Goal: Transaction & Acquisition: Purchase product/service

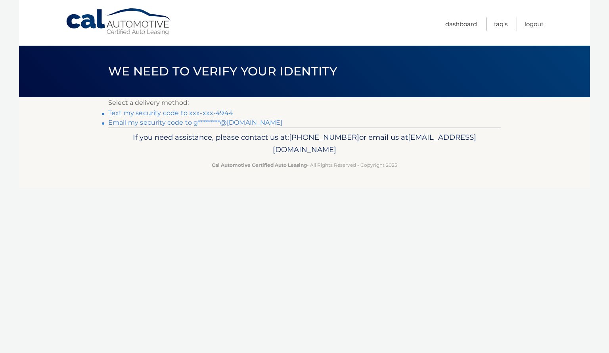
click at [219, 115] on link "Text my security code to xxx-xxx-4944" at bounding box center [170, 113] width 125 height 8
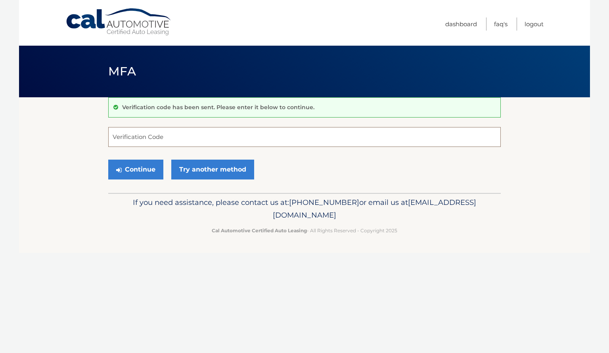
click at [196, 137] on input "Verification Code" at bounding box center [304, 137] width 393 height 20
type input "712532"
click at [144, 166] on button "Continue" at bounding box center [135, 169] width 55 height 20
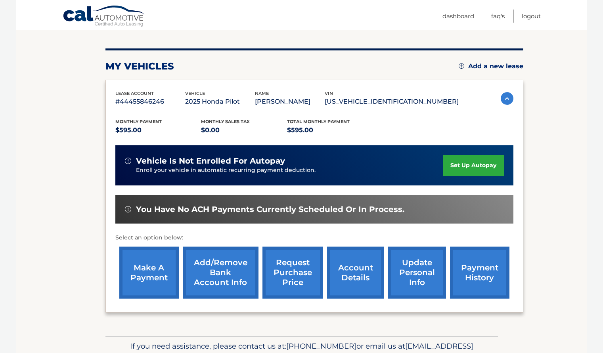
scroll to position [87, 0]
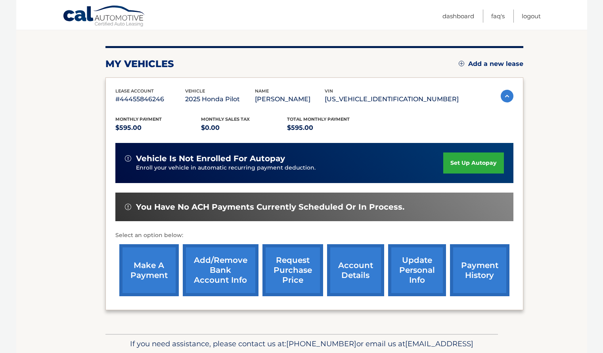
click at [146, 272] on link "make a payment" at bounding box center [148, 270] width 59 height 52
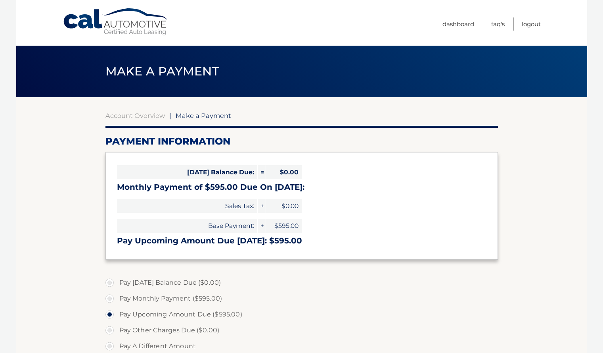
select select "MjU5OGVhMzItOTk0Mi00YzY2LWIzZjEtOGEwN2I4YjQ2ZTFm"
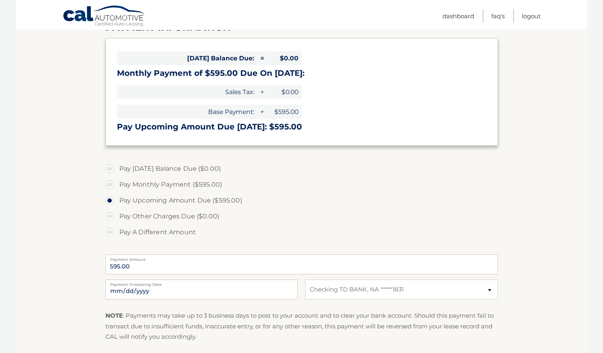
scroll to position [115, 0]
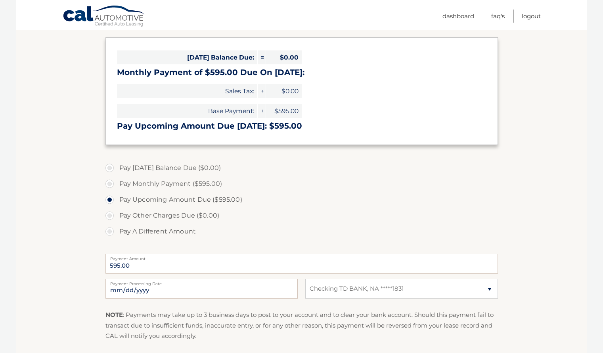
click at [109, 184] on label "Pay Monthly Payment ($595.00)" at bounding box center [301, 184] width 393 height 16
click at [109, 184] on input "Pay Monthly Payment ($595.00)" at bounding box center [113, 182] width 8 height 13
radio input "true"
click at [111, 200] on label "Pay Upcoming Amount Due ($595.00)" at bounding box center [301, 200] width 393 height 16
click at [111, 200] on input "Pay Upcoming Amount Due ($595.00)" at bounding box center [113, 198] width 8 height 13
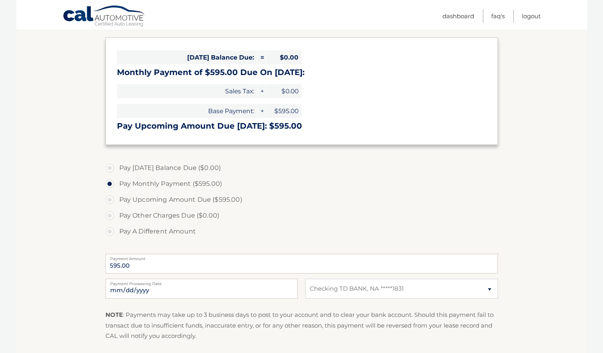
radio input "true"
drag, startPoint x: 75, startPoint y: 237, endPoint x: 57, endPoint y: 241, distance: 18.6
click at [57, 241] on section "Account Overview | Make a Payment Payment Information Today's Balance Due: = $0…" at bounding box center [301, 187] width 571 height 409
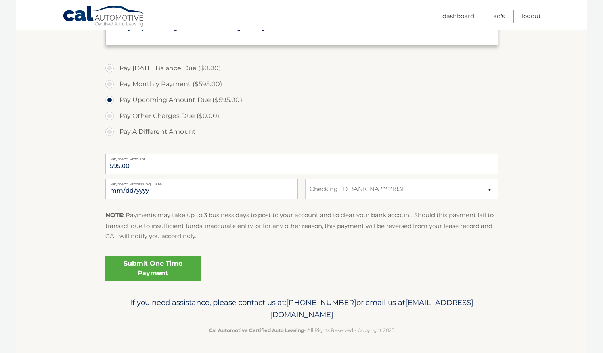
click at [155, 264] on link "Submit One Time Payment" at bounding box center [152, 267] width 95 height 25
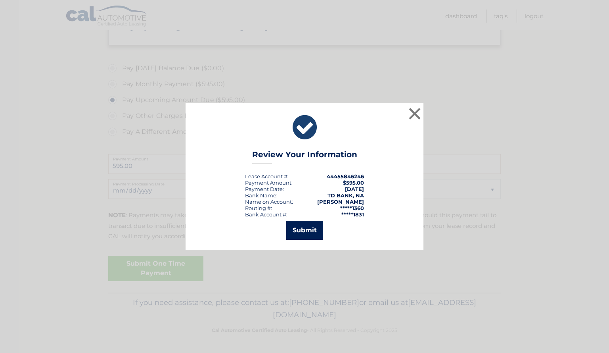
click at [307, 233] on button "Submit" at bounding box center [304, 230] width 37 height 19
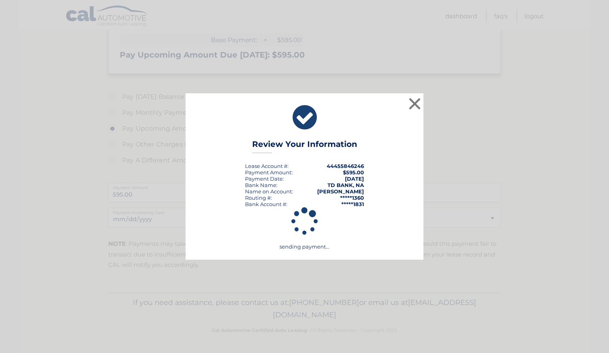
scroll to position [186, 0]
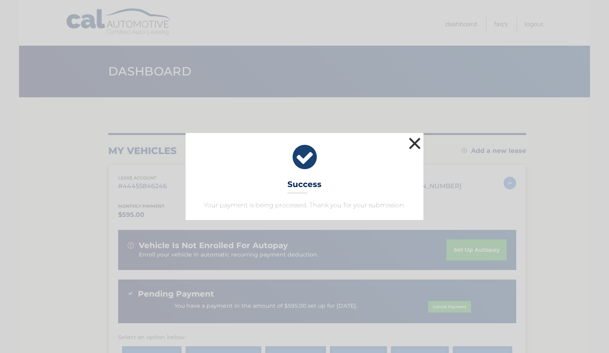
click at [418, 145] on button "×" at bounding box center [415, 143] width 16 height 16
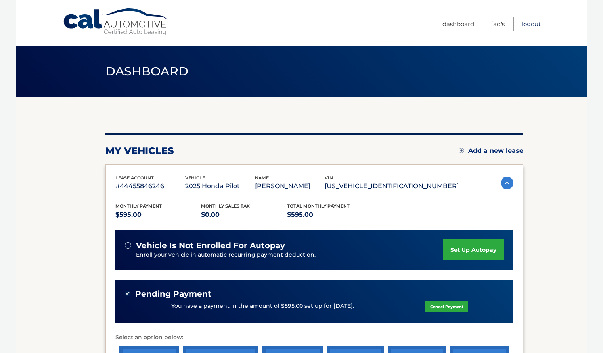
click at [536, 23] on link "Logout" at bounding box center [531, 23] width 19 height 13
